Goal: Transaction & Acquisition: Purchase product/service

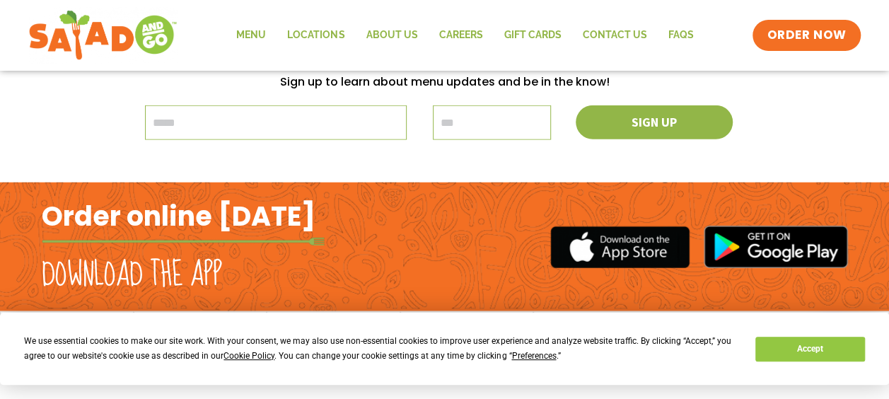
scroll to position [1852, 0]
drag, startPoint x: 263, startPoint y: 31, endPoint x: 133, endPoint y: 309, distance: 306.9
click at [263, 31] on link "Menu" at bounding box center [251, 35] width 51 height 33
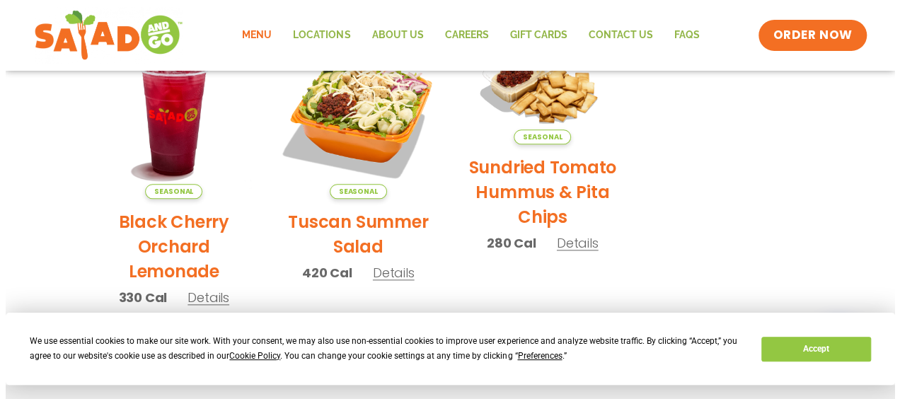
scroll to position [649, 0]
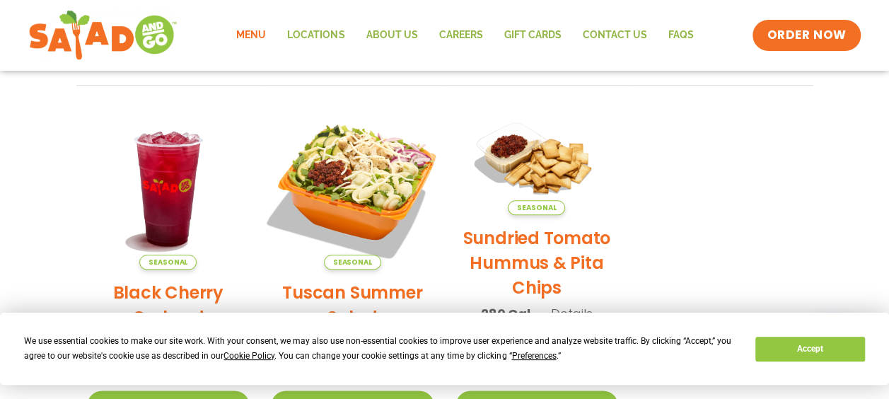
click at [348, 175] on img at bounding box center [353, 188] width 192 height 192
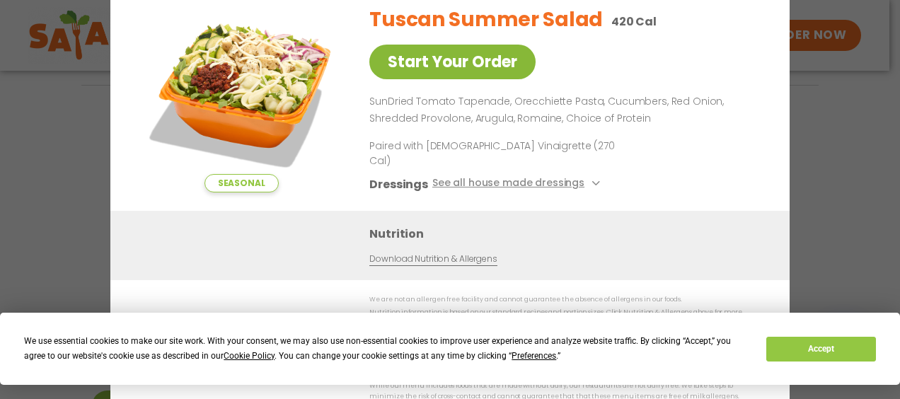
click at [468, 79] on link "Start Your Order" at bounding box center [452, 62] width 166 height 35
